Goal: Find specific page/section: Find specific page/section

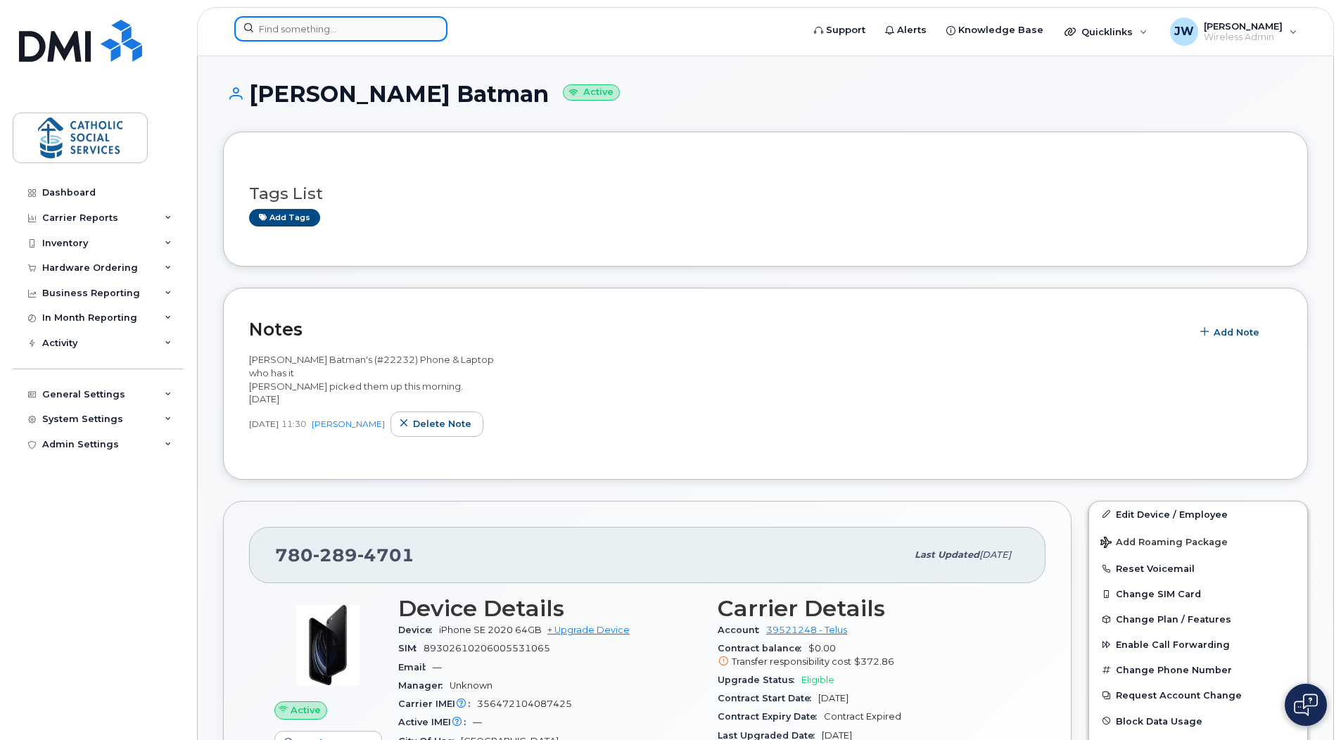
click at [312, 29] on input at bounding box center [340, 28] width 213 height 25
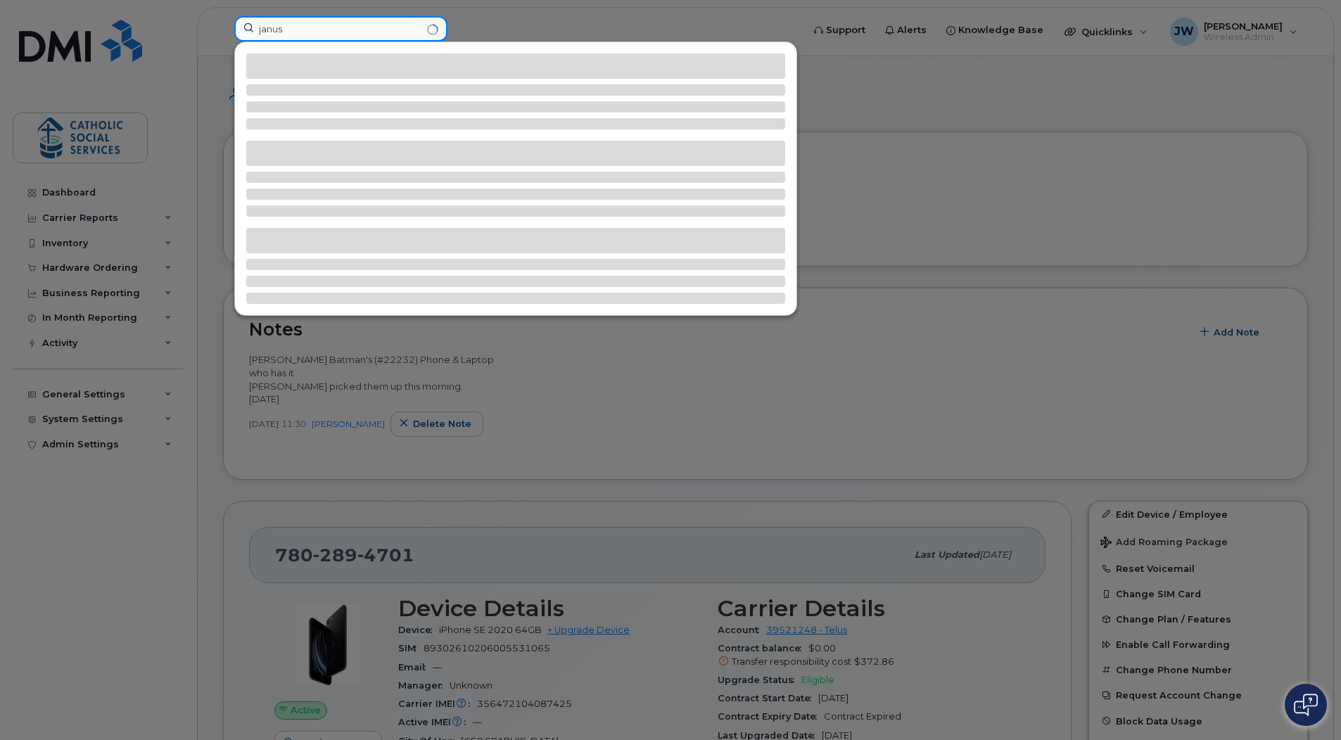
type input "janus"
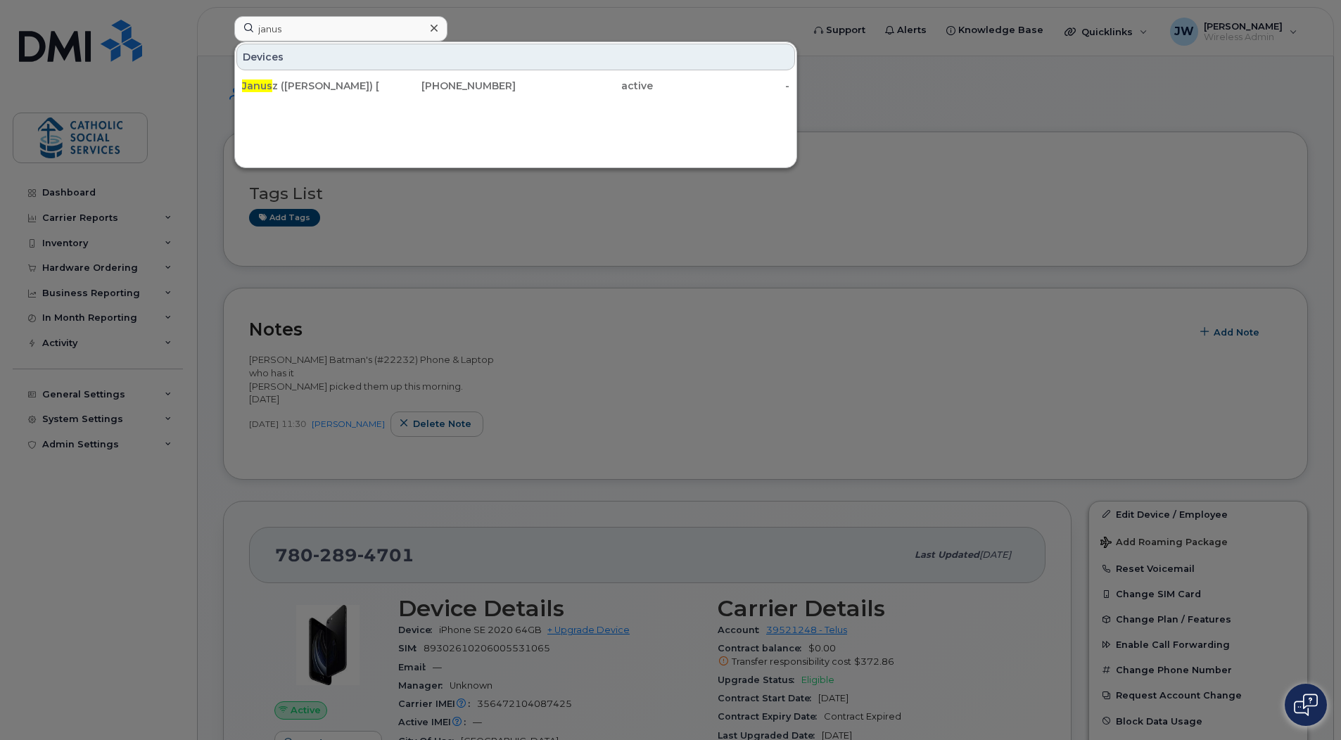
click at [650, 164] on div "Devices Janus z (Yanek) Wojcik 780-990-9251 active -" at bounding box center [515, 105] width 563 height 127
drag, startPoint x: 308, startPoint y: 90, endPoint x: 404, endPoint y: 141, distance: 109.2
click at [308, 90] on div "Janus z (Yanek) Wojcik" at bounding box center [310, 86] width 137 height 14
